Goal: Task Accomplishment & Management: Manage account settings

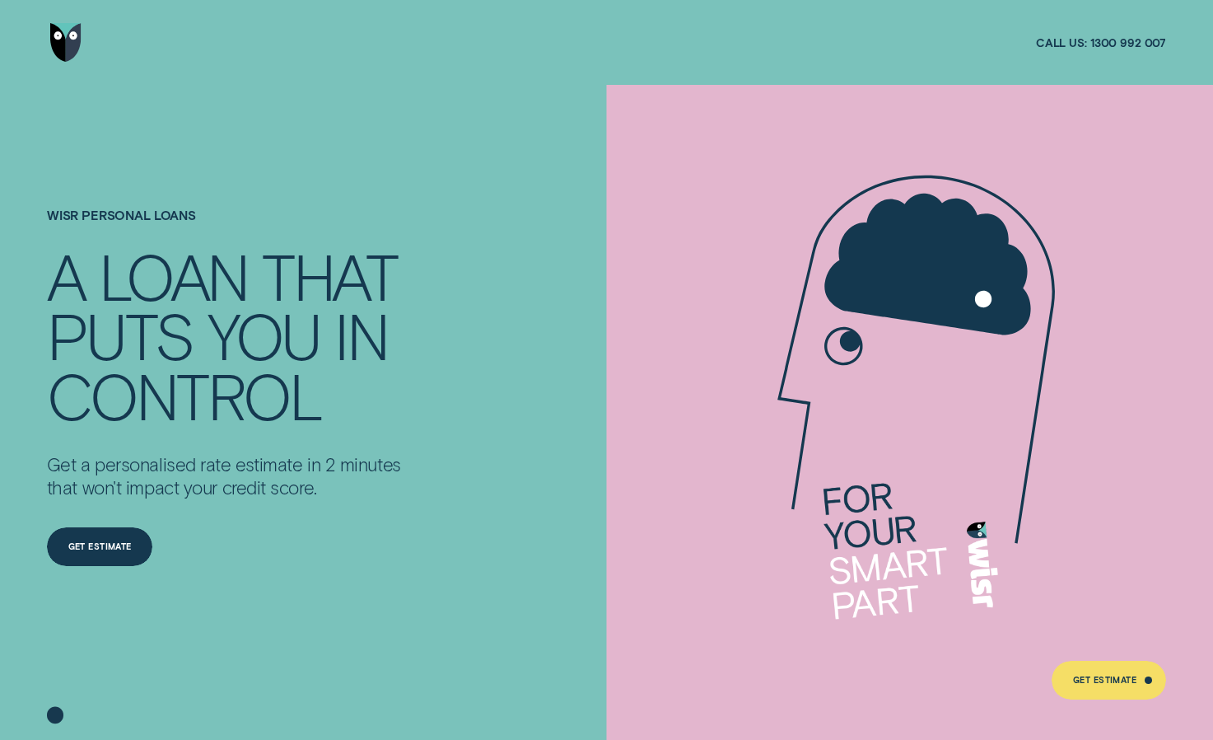
click at [42, 45] on div at bounding box center [606, 42] width 1213 height 85
click at [62, 33] on img "Go to home page" at bounding box center [66, 42] width 32 height 38
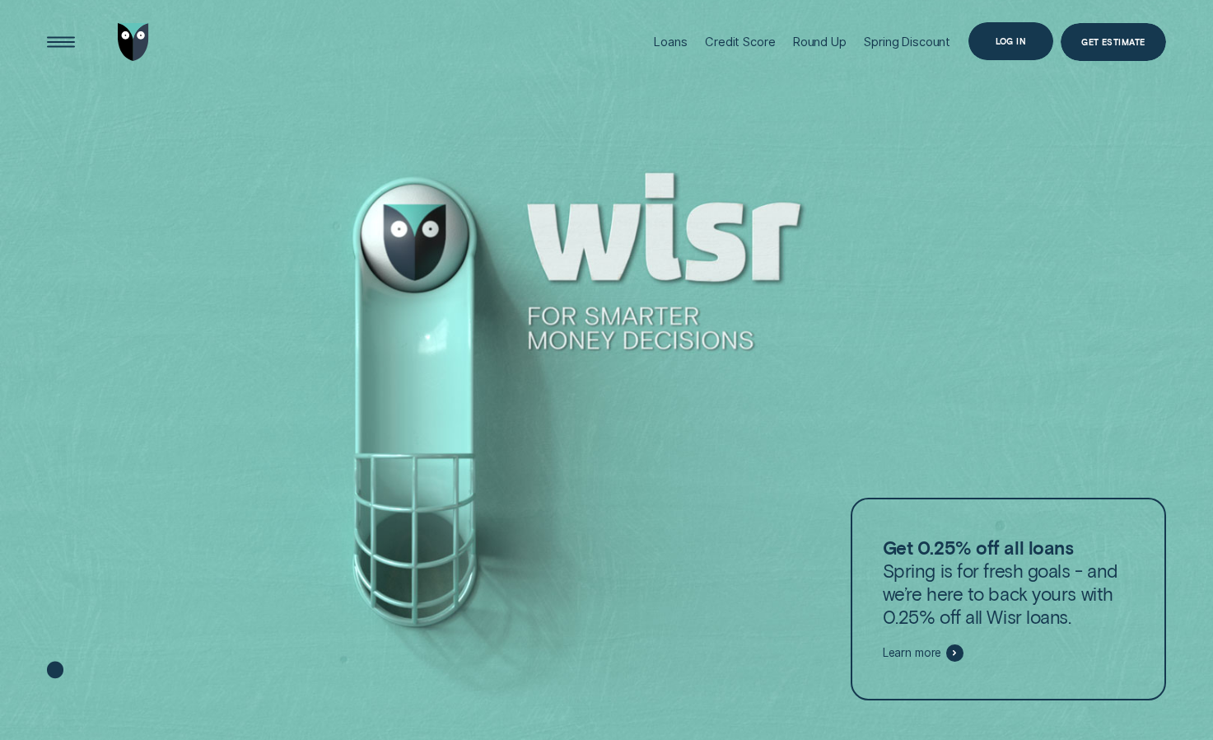
click at [1034, 41] on div "Log in" at bounding box center [1010, 41] width 85 height 38
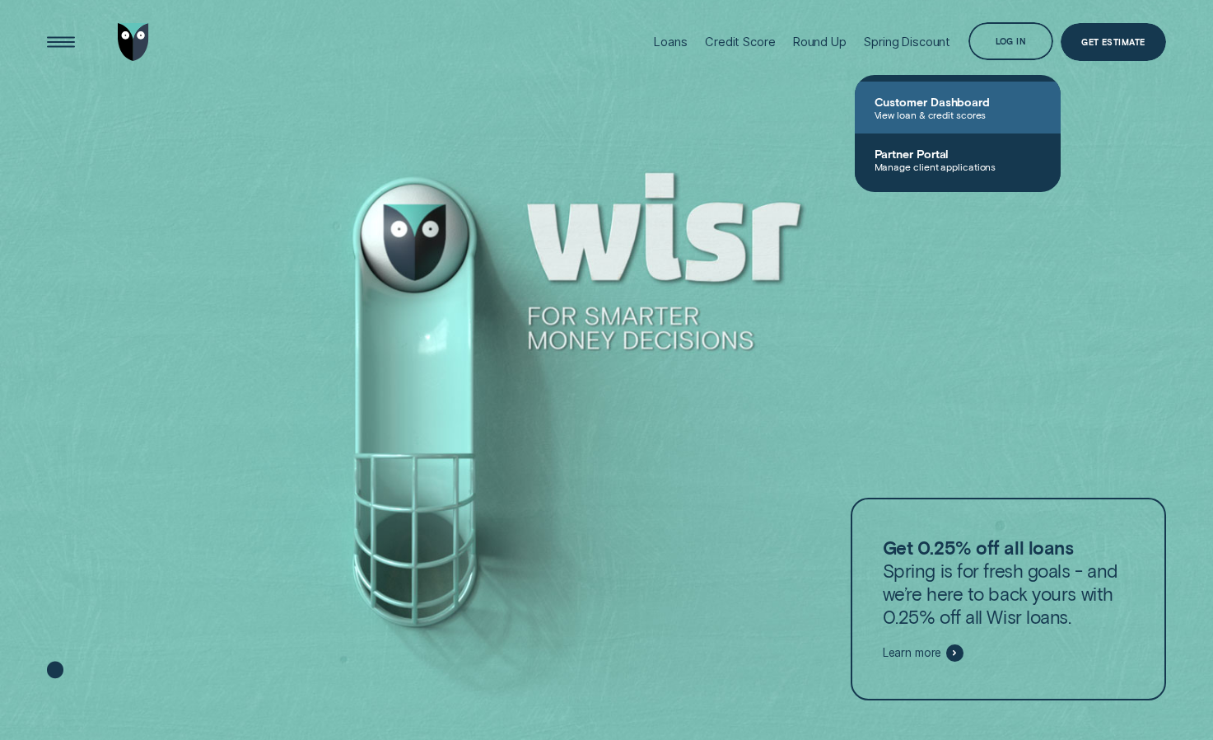
click at [940, 107] on span "Customer Dashboard" at bounding box center [958, 102] width 166 height 14
